Goal: Use online tool/utility: Utilize a website feature to perform a specific function

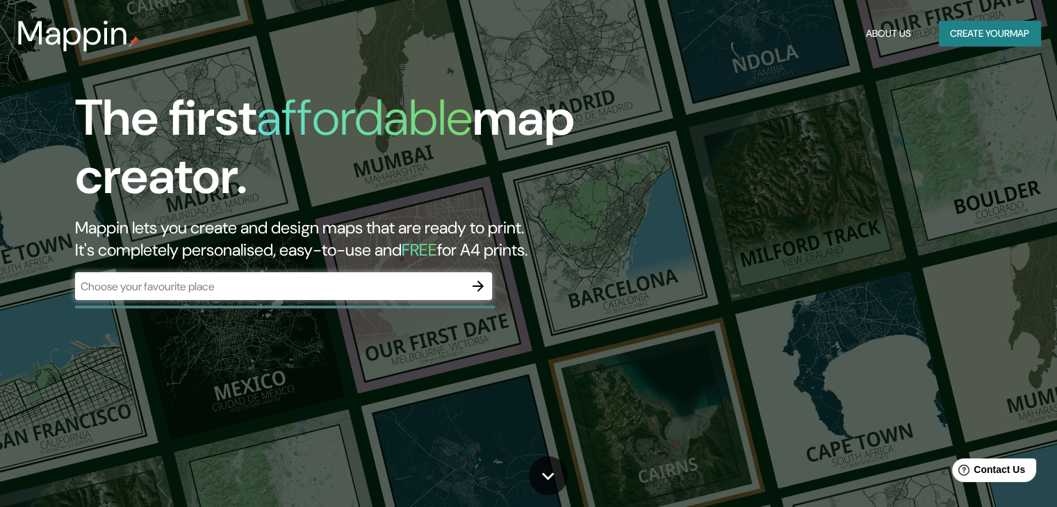
click at [633, 247] on div "The first affordable map creator. Mappin lets you create and design maps that a…" at bounding box center [339, 201] width 634 height 225
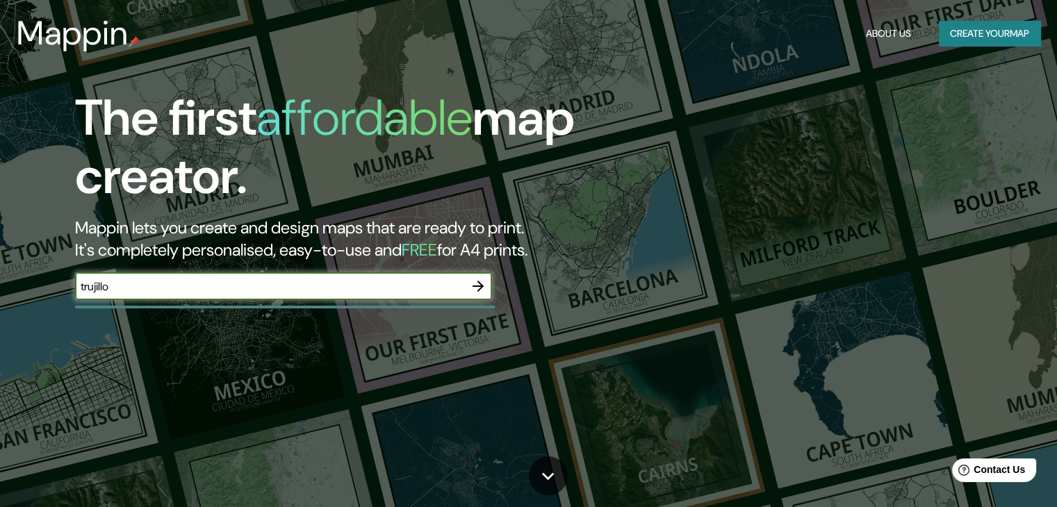
type input "trujillo"
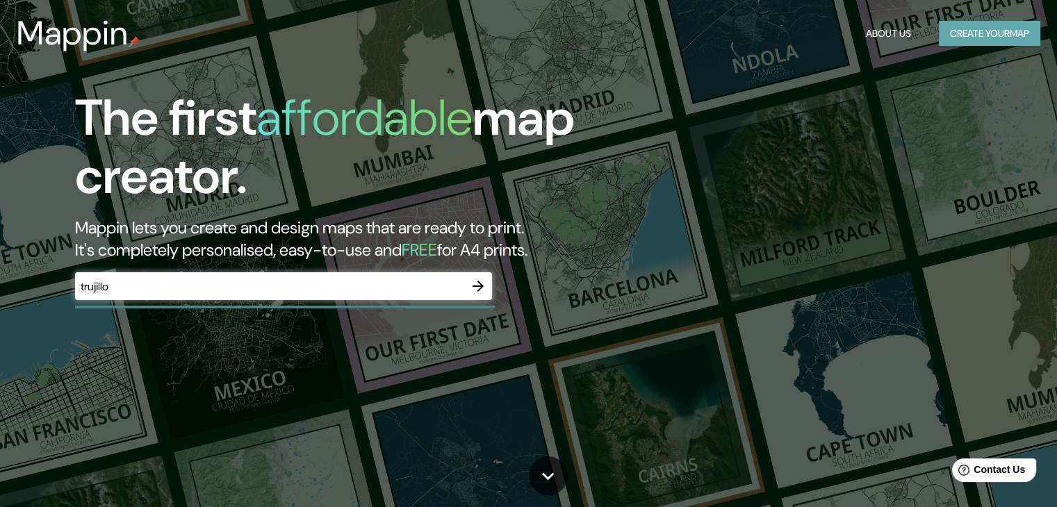
click at [989, 37] on button "Create your map" at bounding box center [989, 34] width 101 height 26
